Goal: Information Seeking & Learning: Learn about a topic

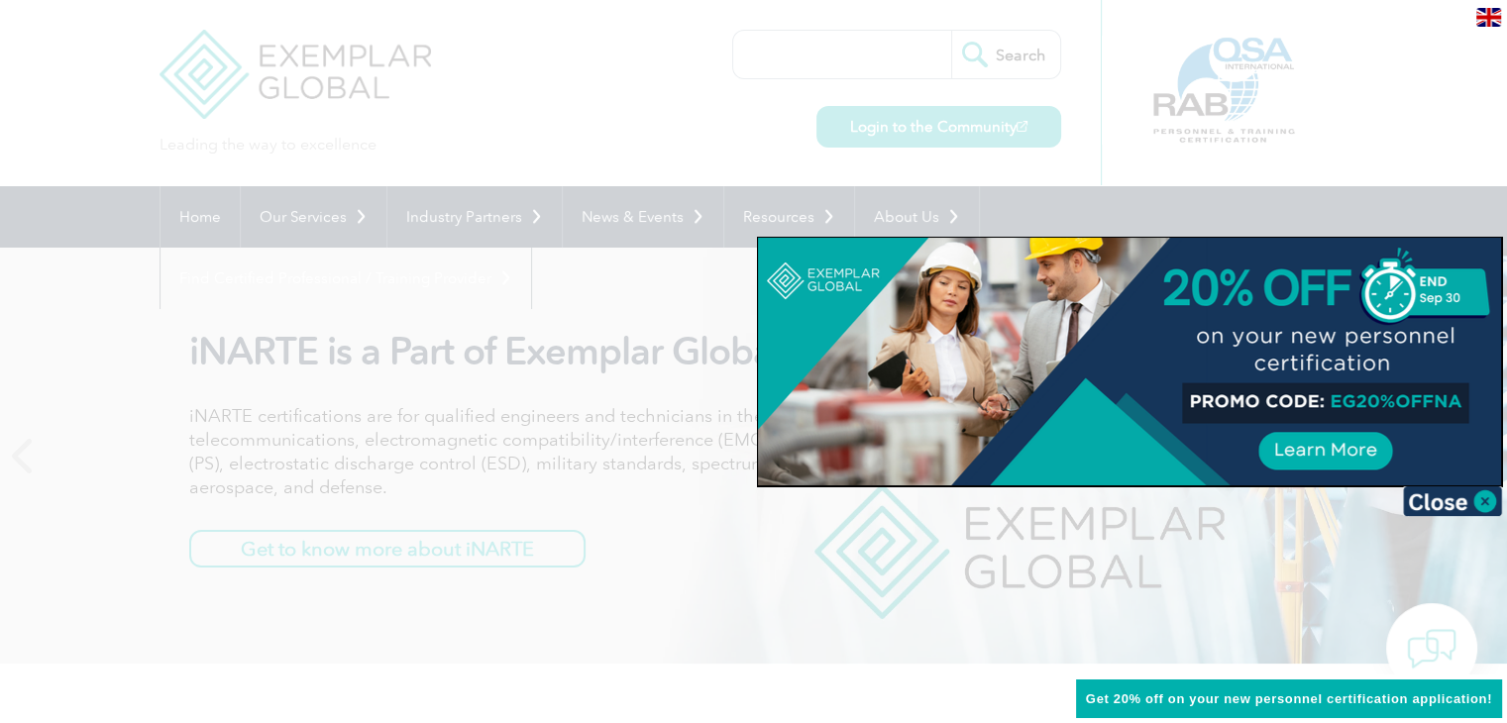
click at [537, 314] on div at bounding box center [753, 361] width 1507 height 723
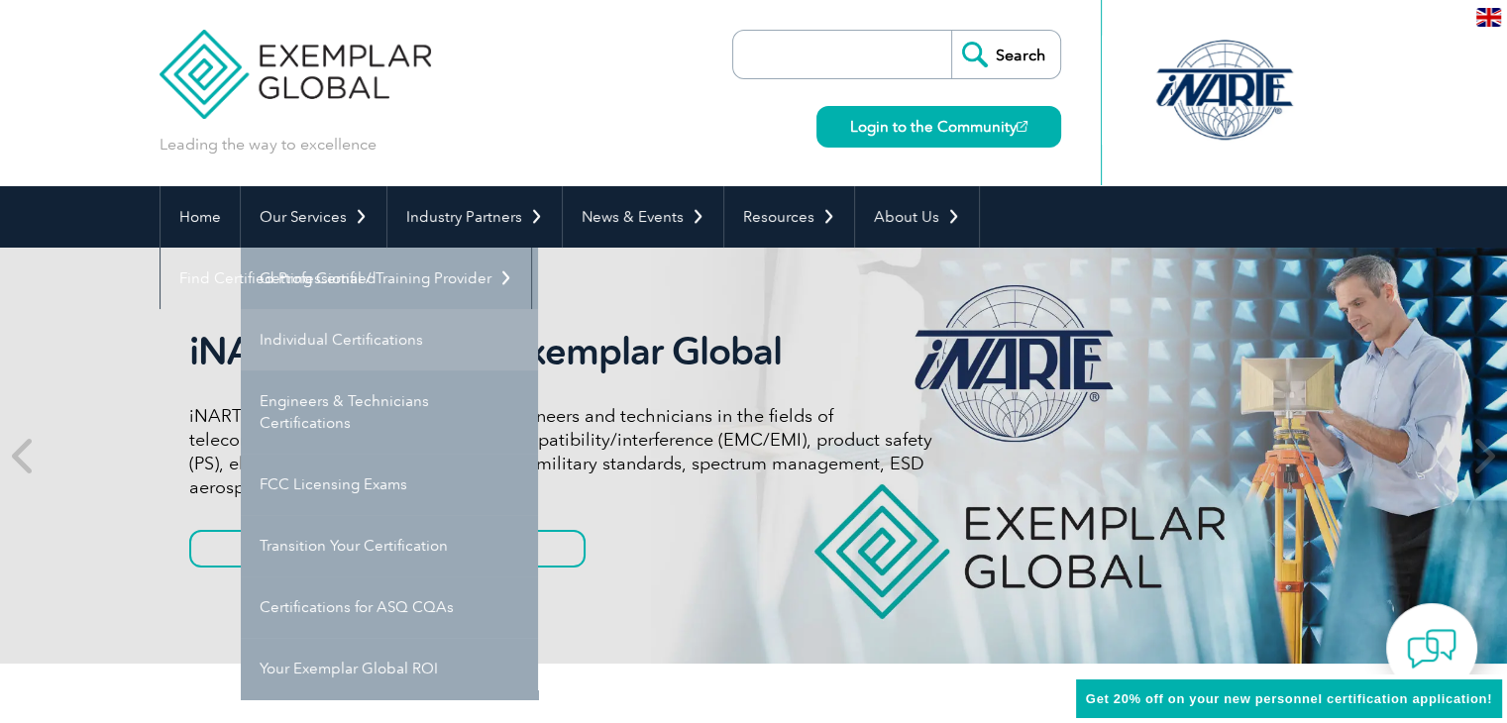
click at [337, 345] on link "Individual Certifications" at bounding box center [389, 339] width 297 height 61
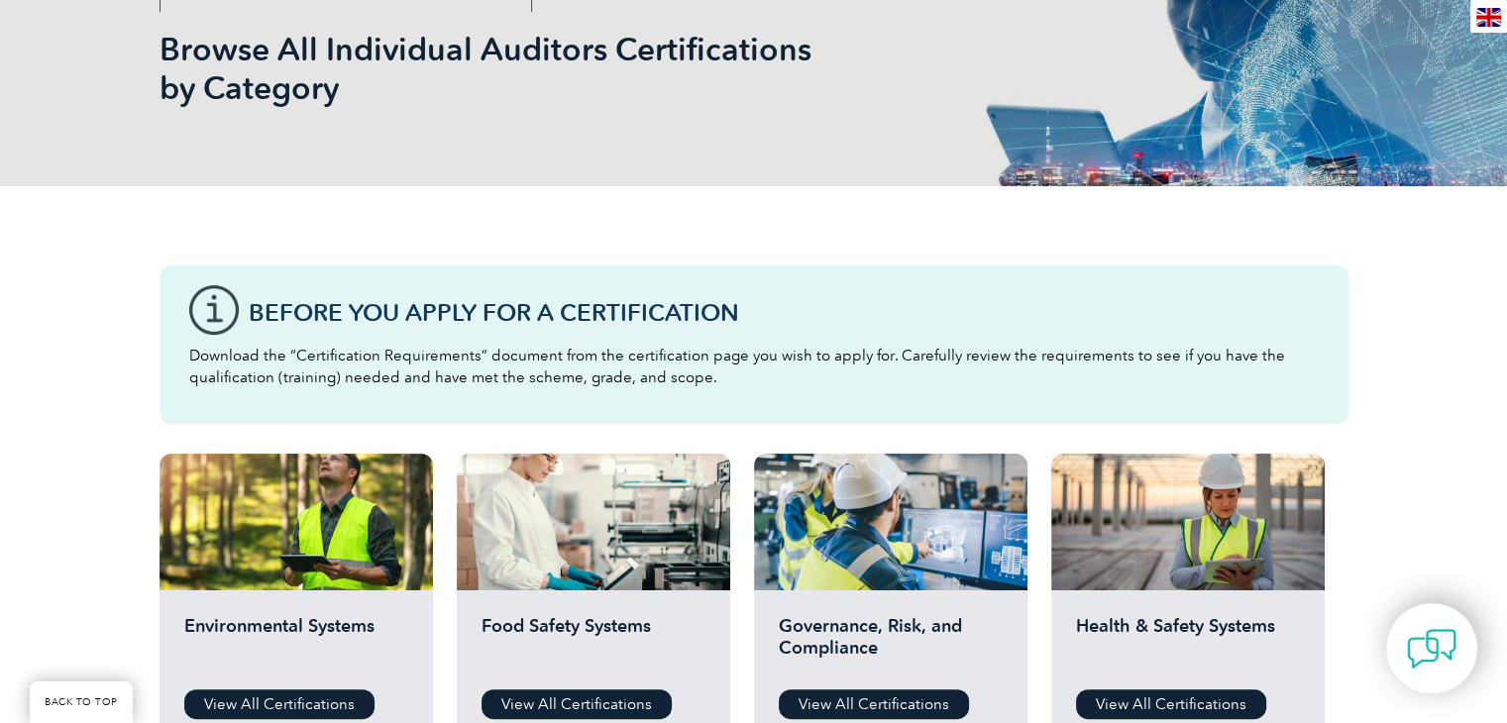
scroll to position [594, 0]
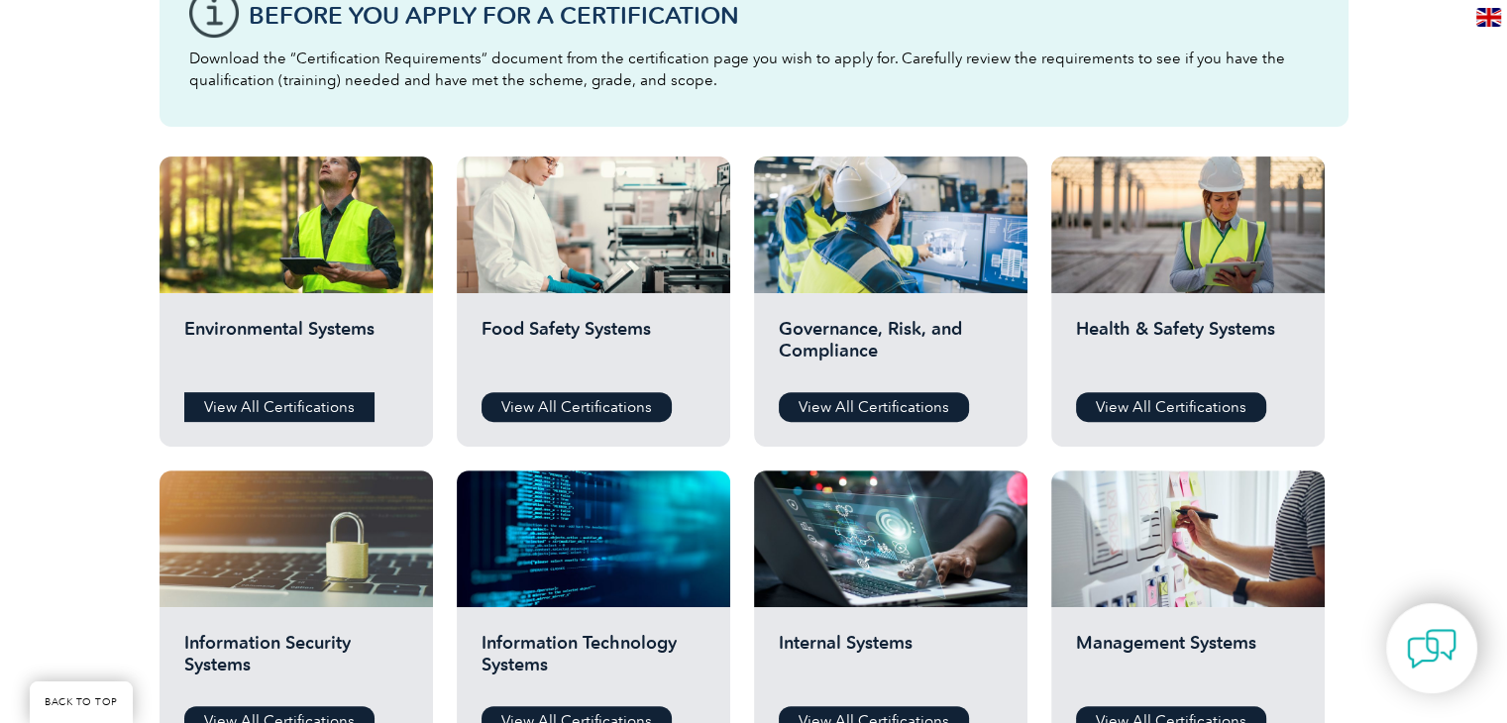
click at [270, 405] on link "View All Certifications" at bounding box center [279, 407] width 190 height 30
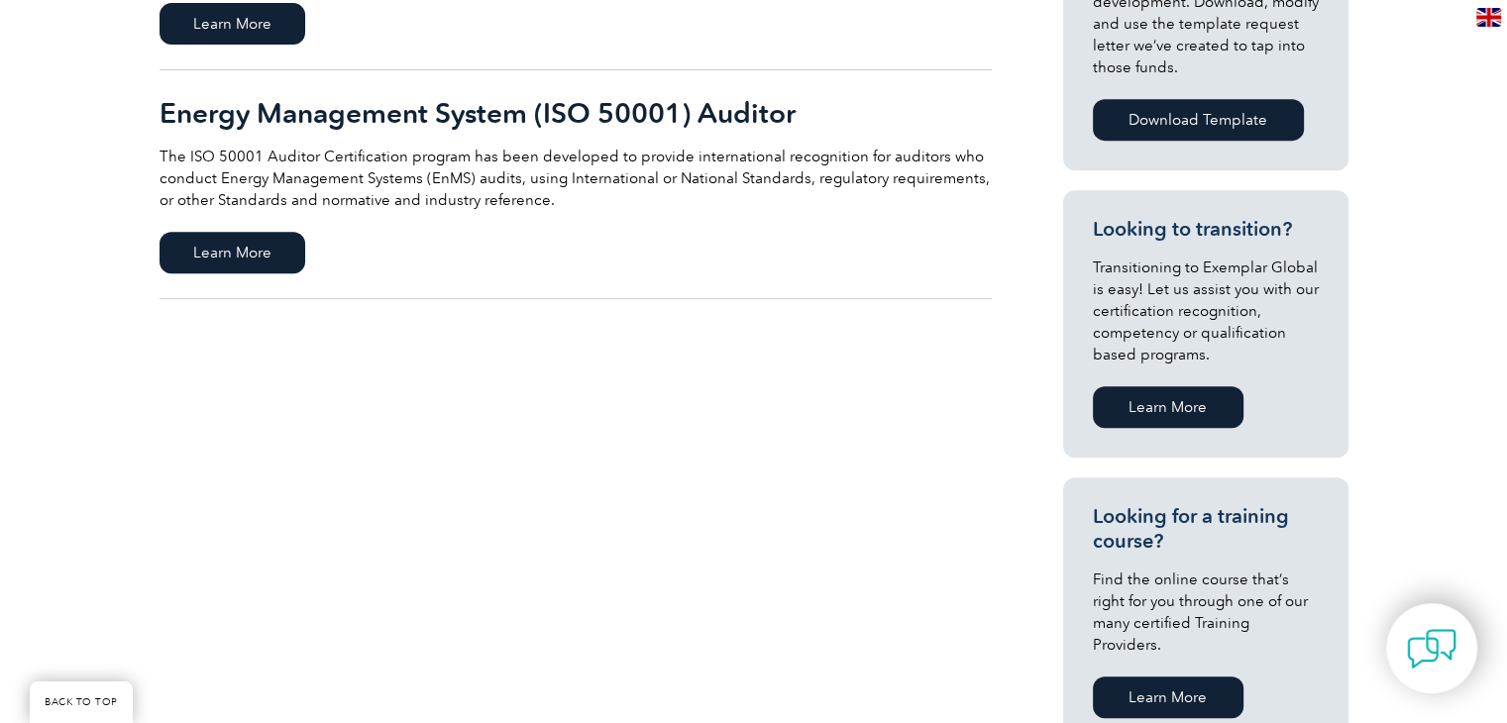
scroll to position [297, 0]
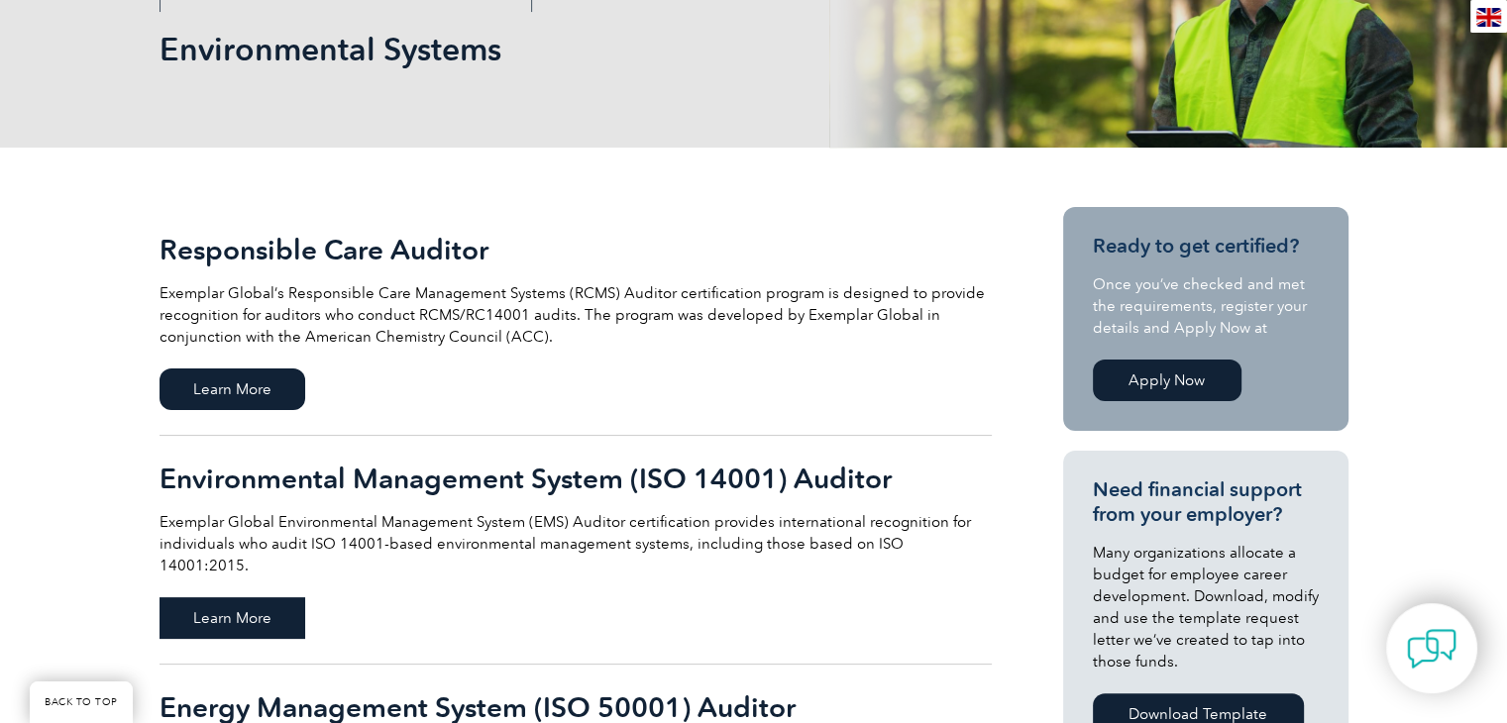
click at [235, 605] on span "Learn More" at bounding box center [232, 618] width 146 height 42
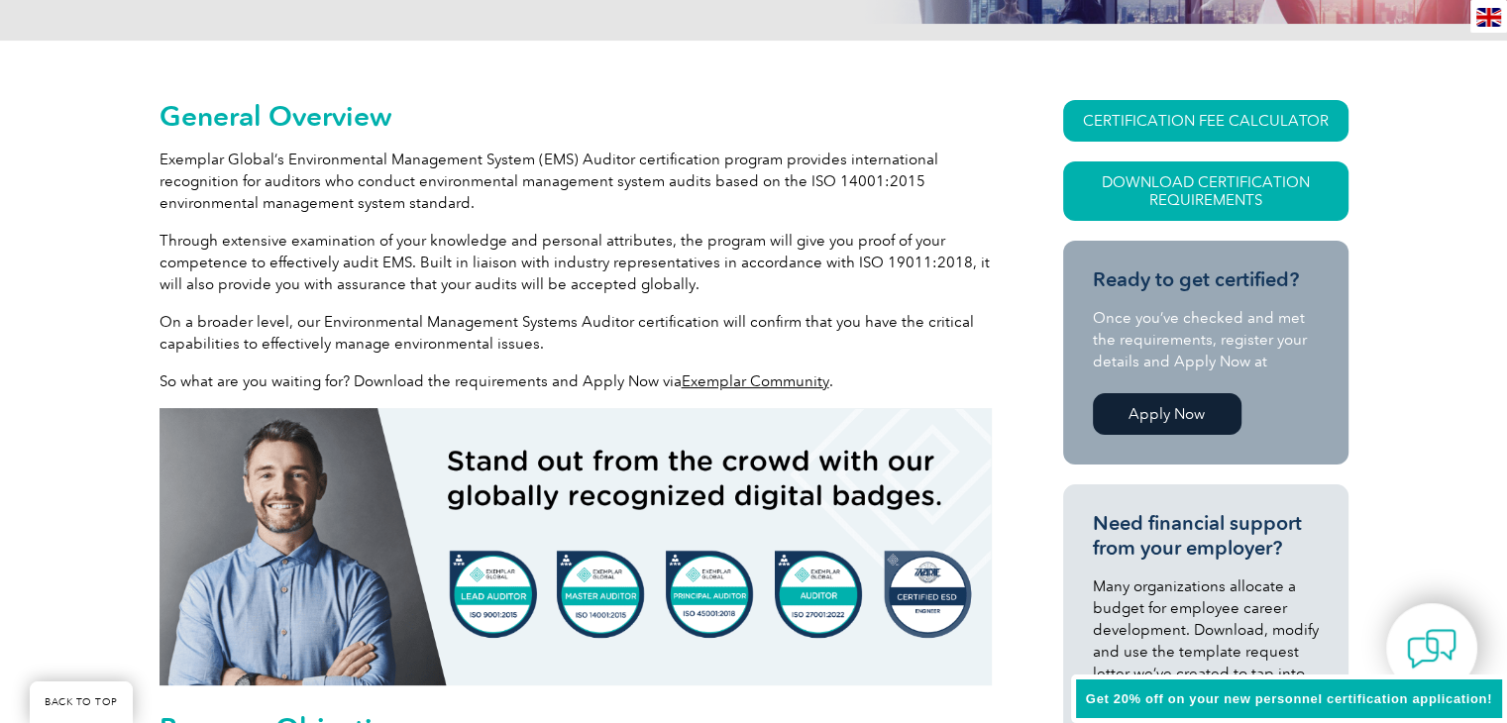
scroll to position [456, 0]
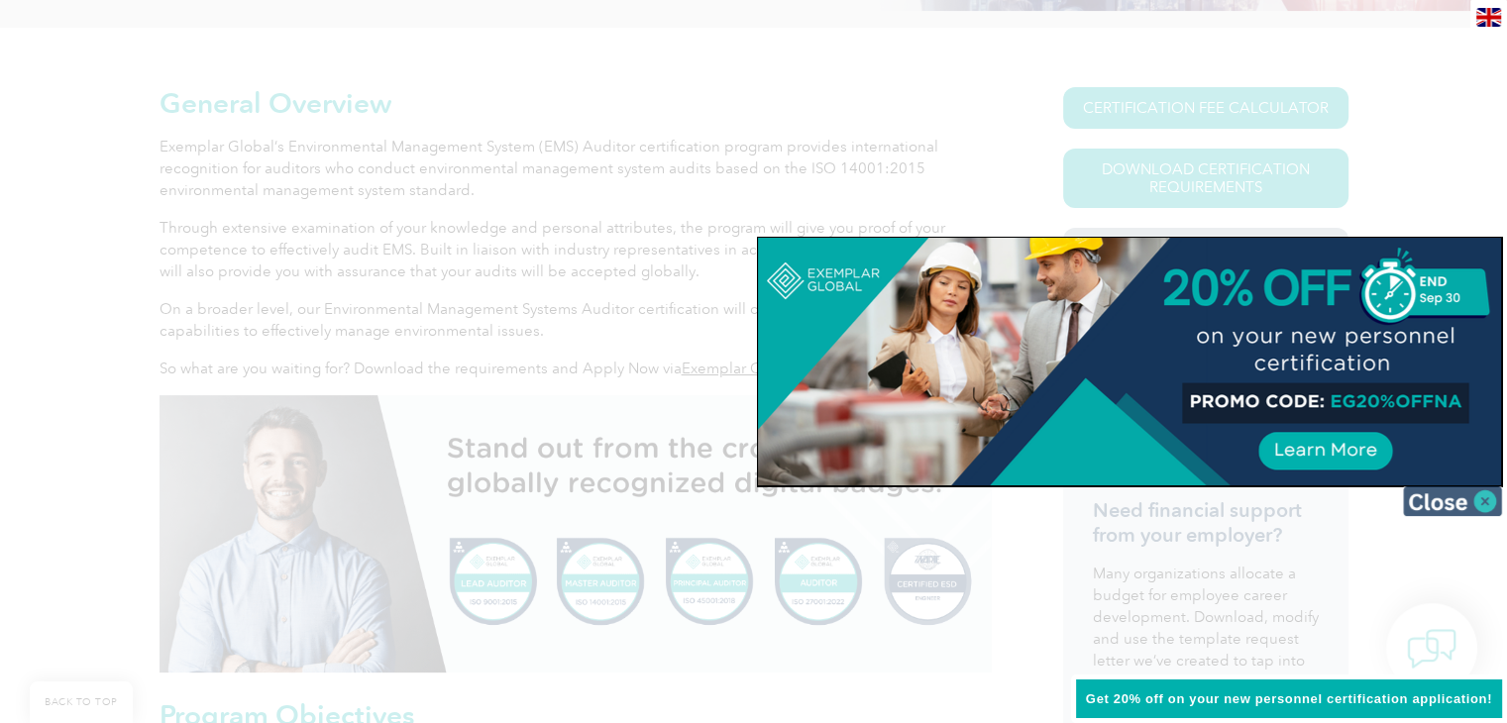
click at [1470, 508] on img at bounding box center [1452, 501] width 99 height 30
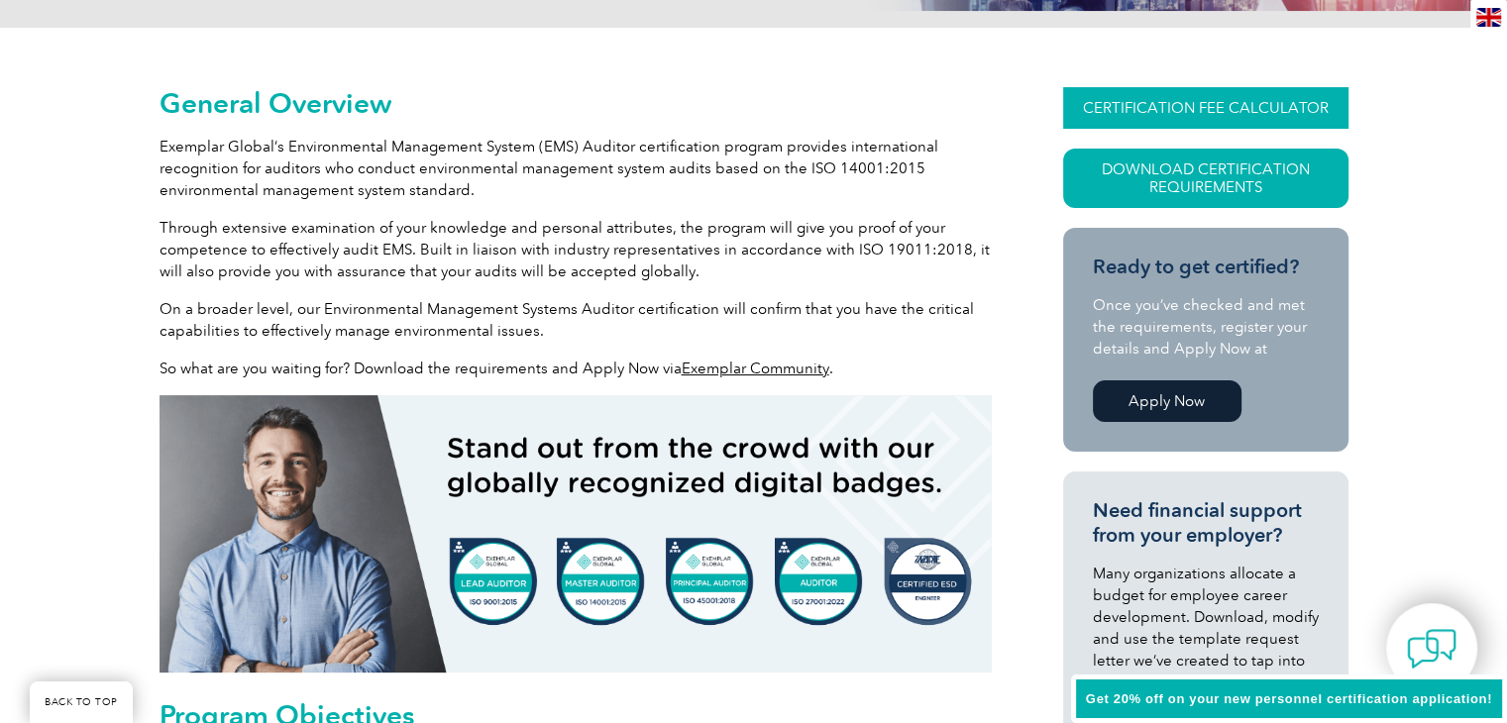
click at [1239, 113] on link "CERTIFICATION FEE CALCULATOR" at bounding box center [1205, 108] width 285 height 42
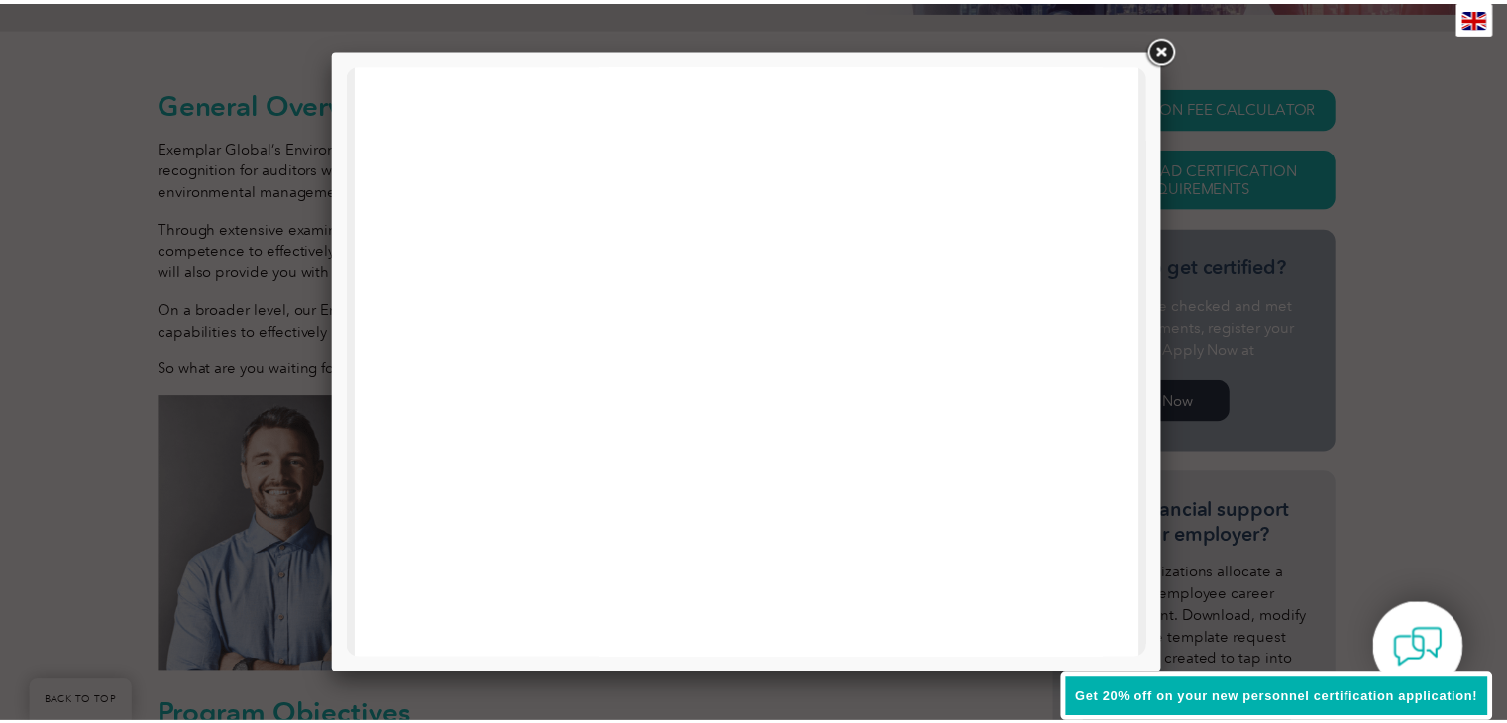
scroll to position [945, 0]
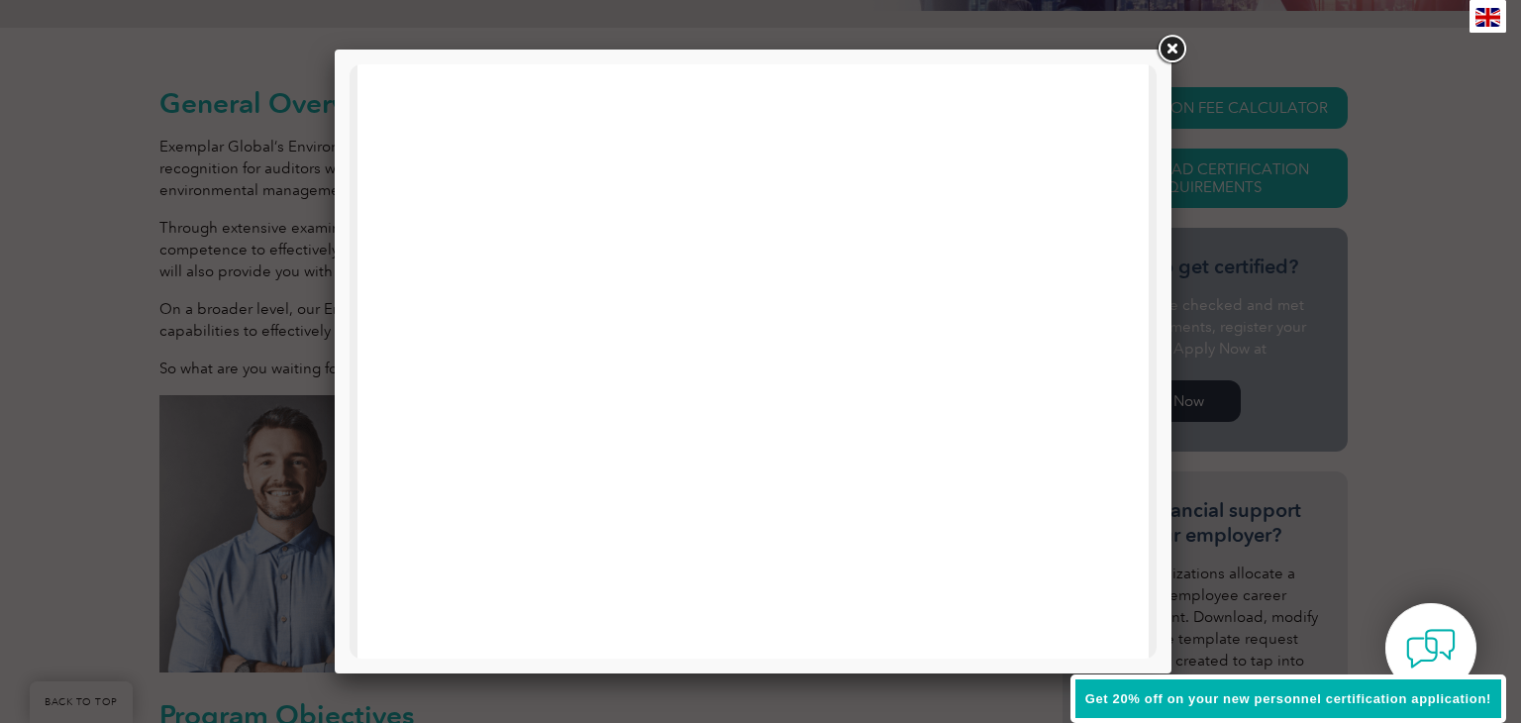
click at [1179, 50] on link at bounding box center [1172, 50] width 36 height 36
